Goal: Task Accomplishment & Management: Complete application form

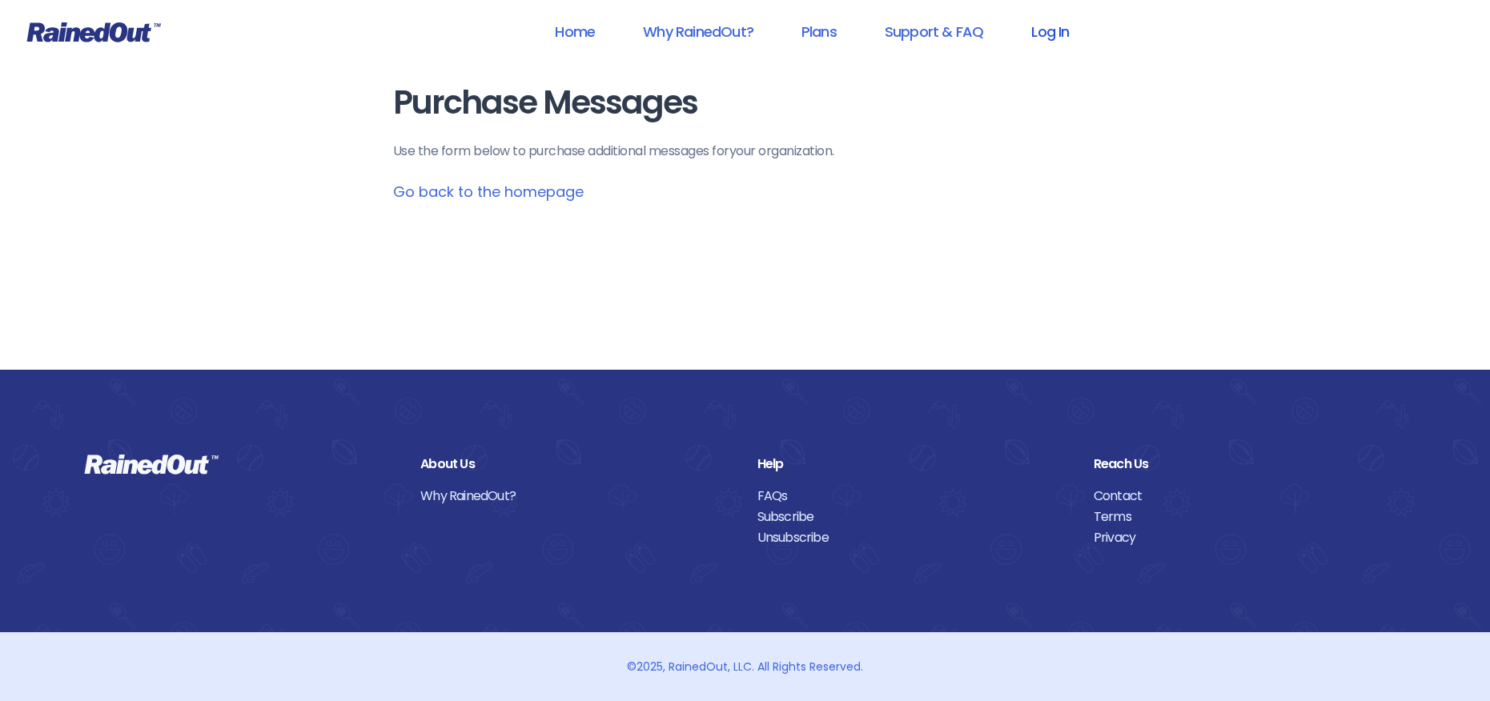
click at [1053, 30] on link "Log In" at bounding box center [1049, 32] width 79 height 36
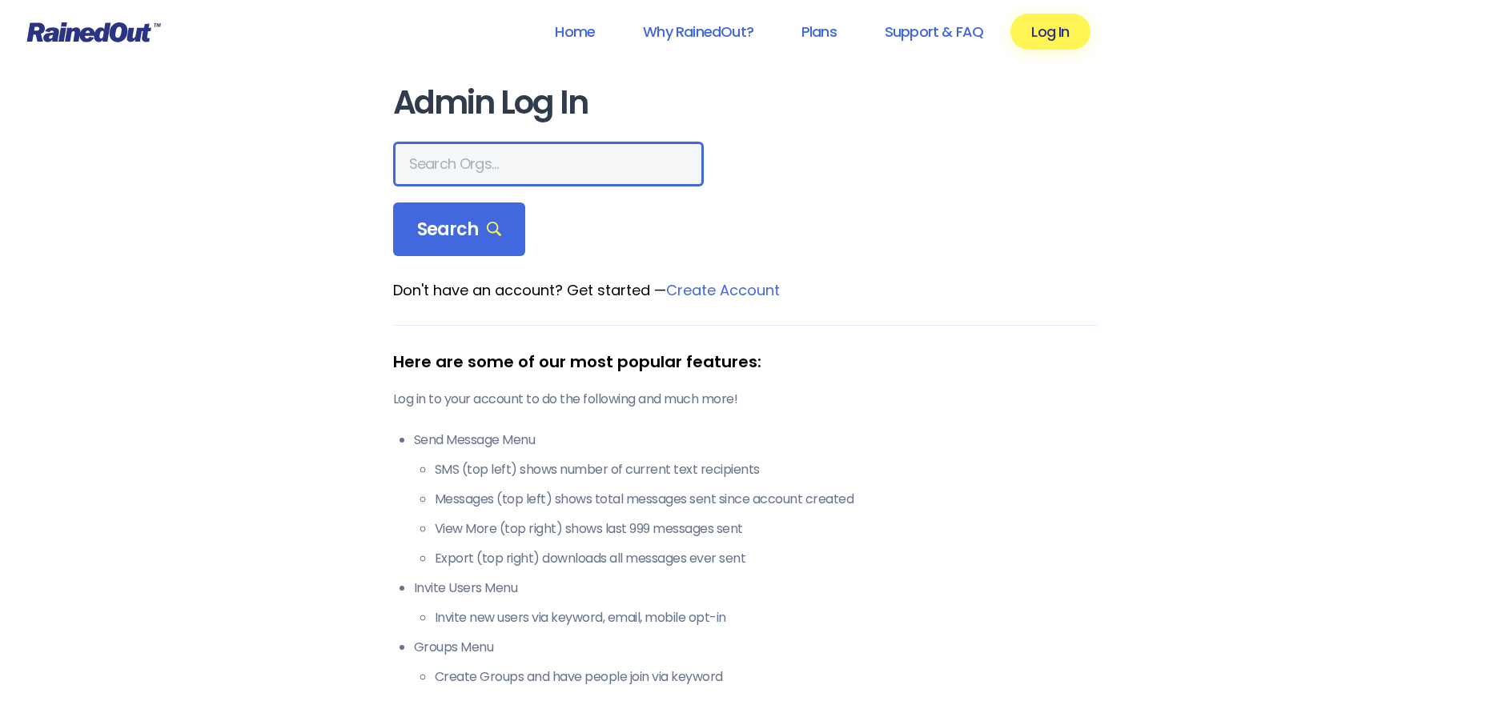
click at [495, 160] on input "text" at bounding box center [548, 164] width 311 height 45
type input "[PERSON_NAME] allegiance"
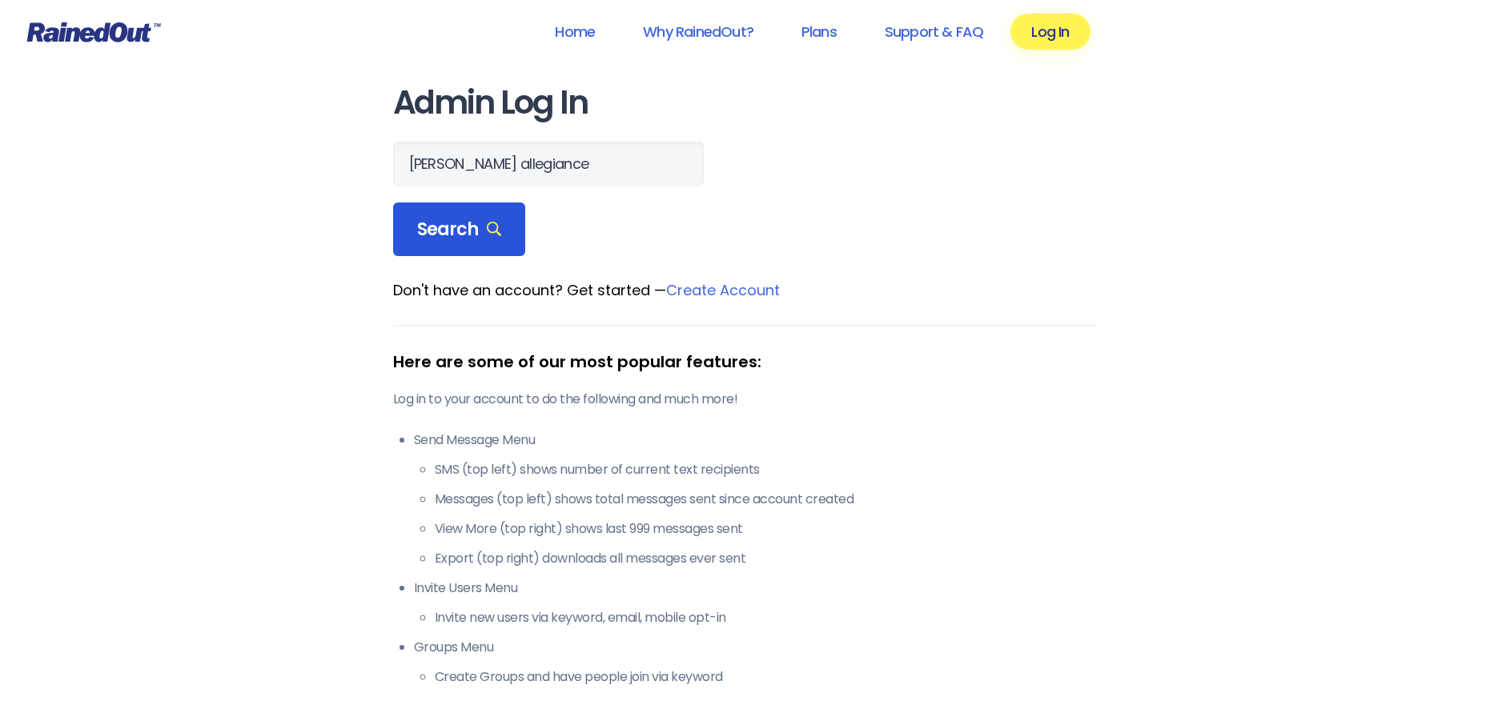
click at [463, 219] on span "Search" at bounding box center [459, 230] width 85 height 22
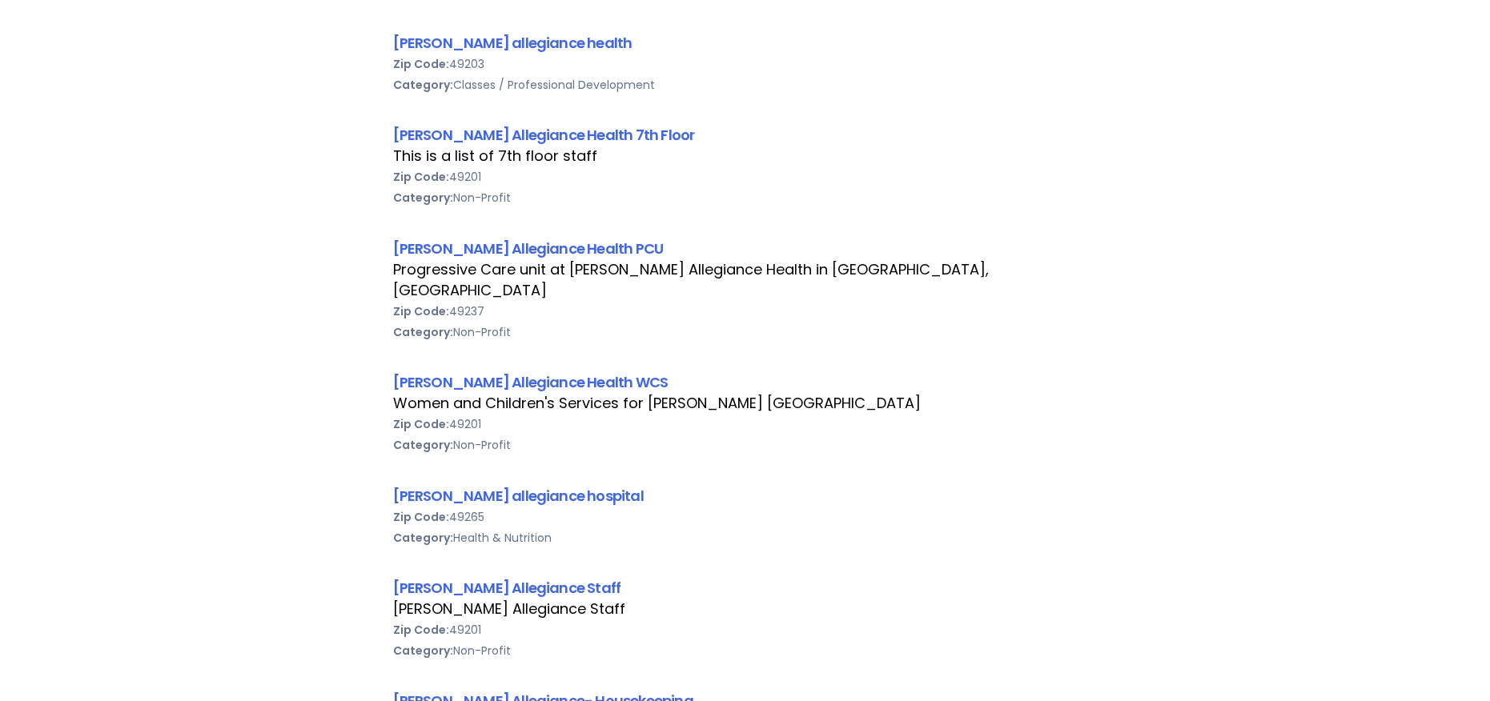
scroll to position [880, 0]
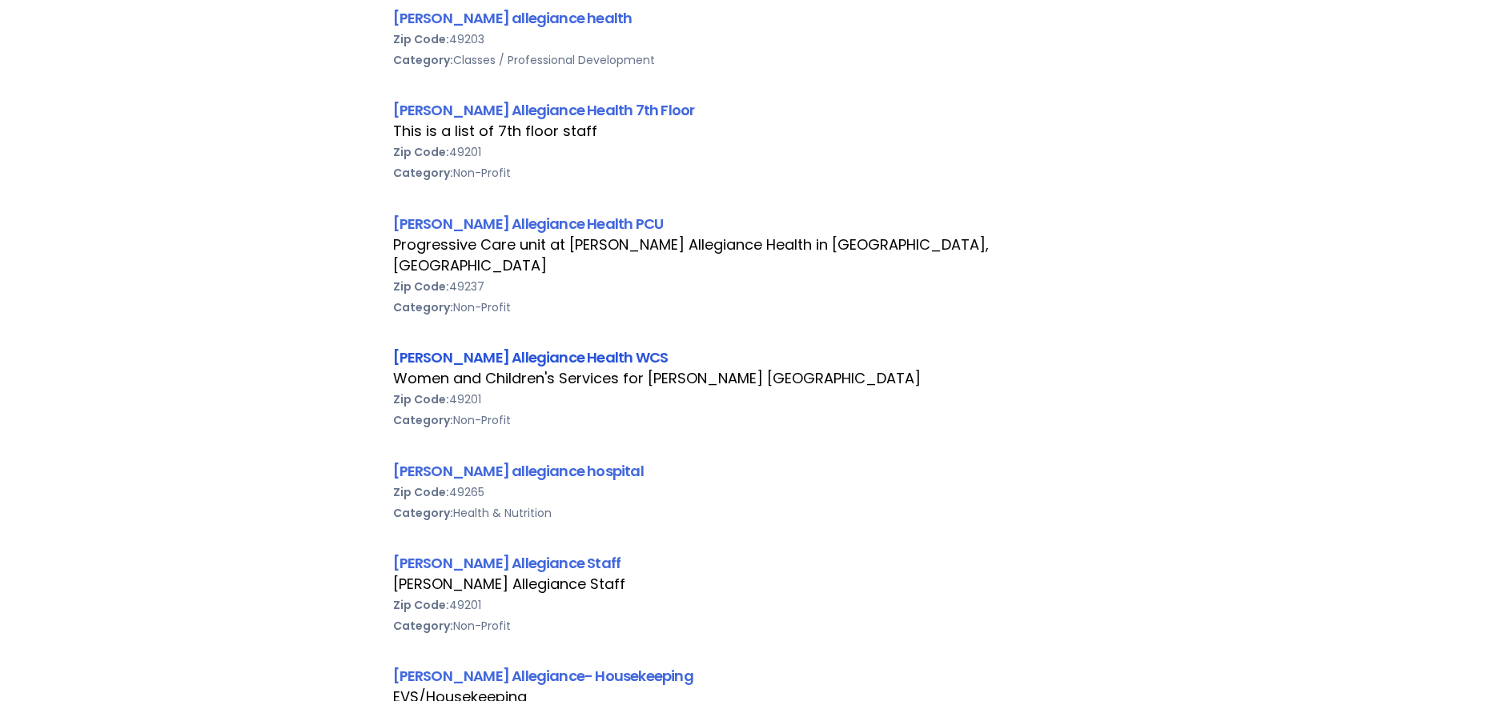
click at [481, 347] on link "[PERSON_NAME] Allegiance Health WCS" at bounding box center [530, 357] width 275 height 20
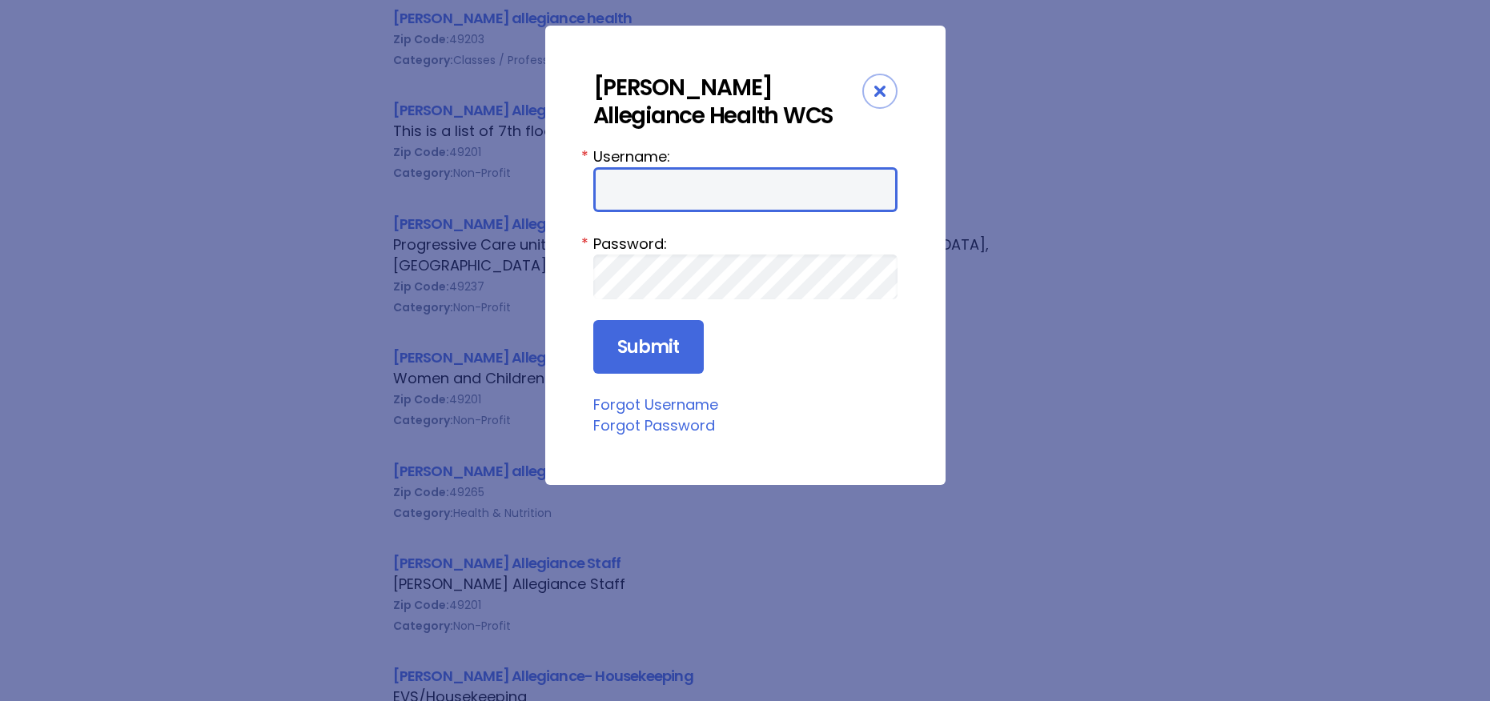
click at [607, 205] on input "Username:" at bounding box center [745, 189] width 304 height 45
type input "aprevos1"
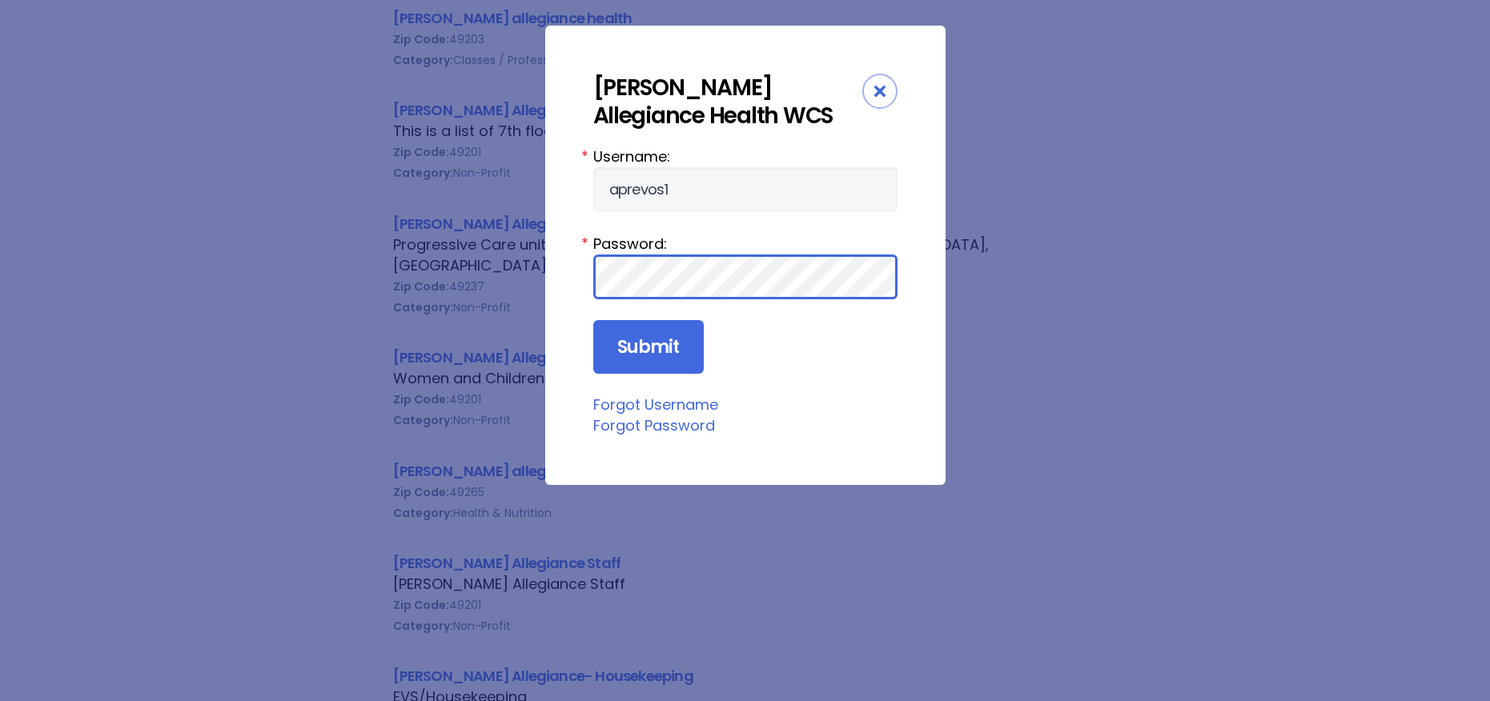
click at [593, 320] on input "Submit" at bounding box center [648, 347] width 110 height 54
